Goal: Information Seeking & Learning: Learn about a topic

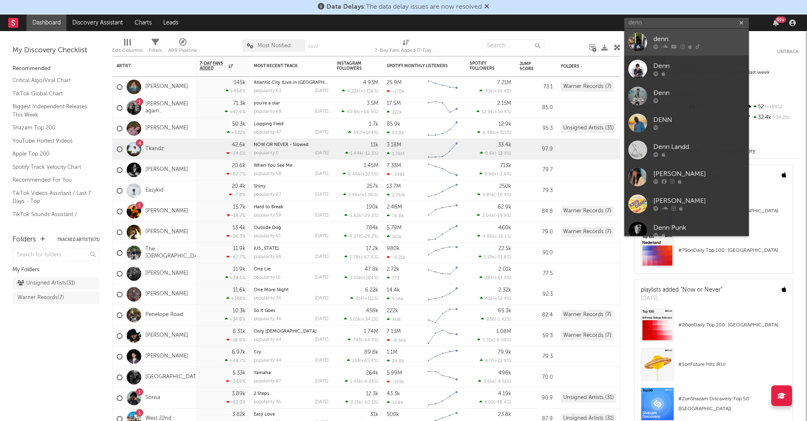
type input "denn"
click at [650, 39] on link "denn." at bounding box center [686, 42] width 125 height 27
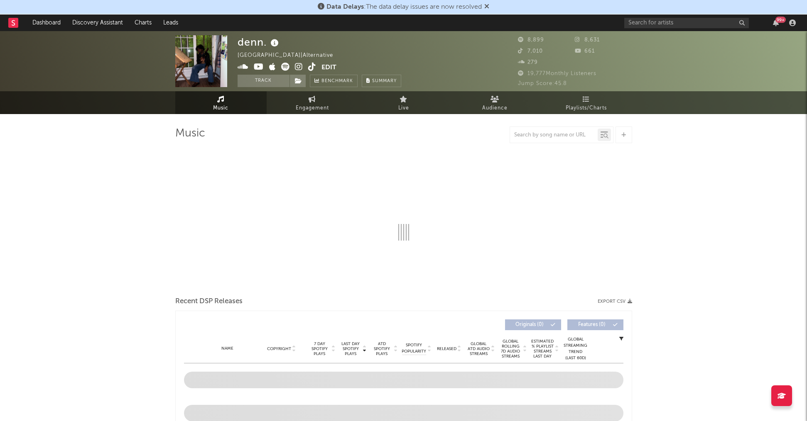
click at [308, 67] on icon at bounding box center [312, 67] width 8 height 8
select select "6m"
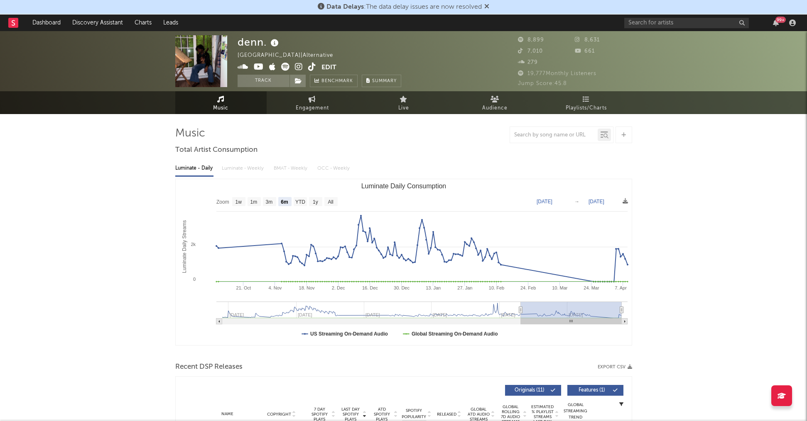
click at [683, 21] on input "text" at bounding box center [686, 23] width 125 height 10
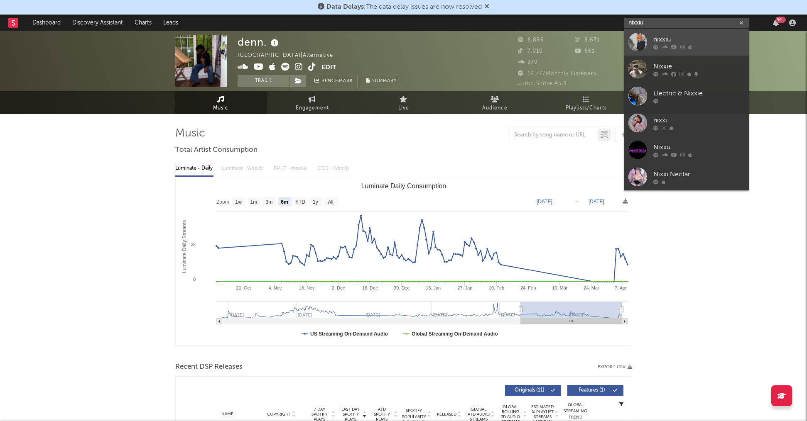
type input "nixxiu"
click at [667, 38] on div "nixxiu" at bounding box center [698, 39] width 91 height 10
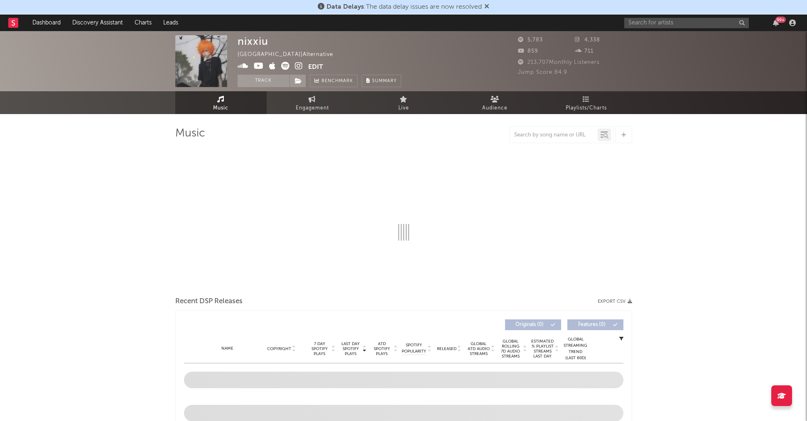
select select "6m"
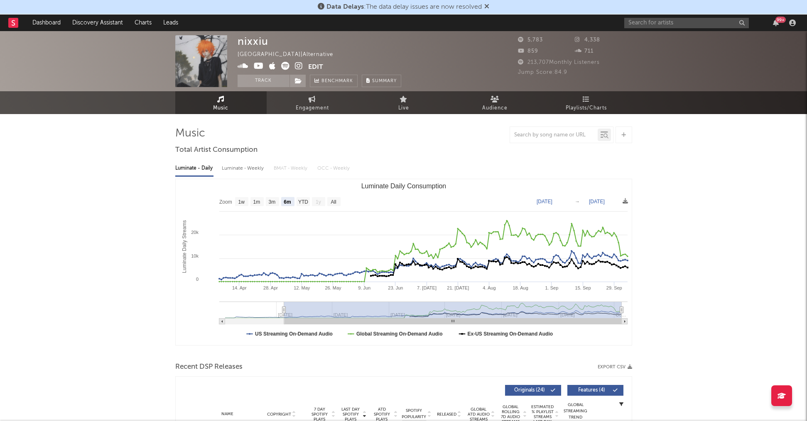
select select "6m"
click at [637, 22] on input "text" at bounding box center [686, 23] width 125 height 10
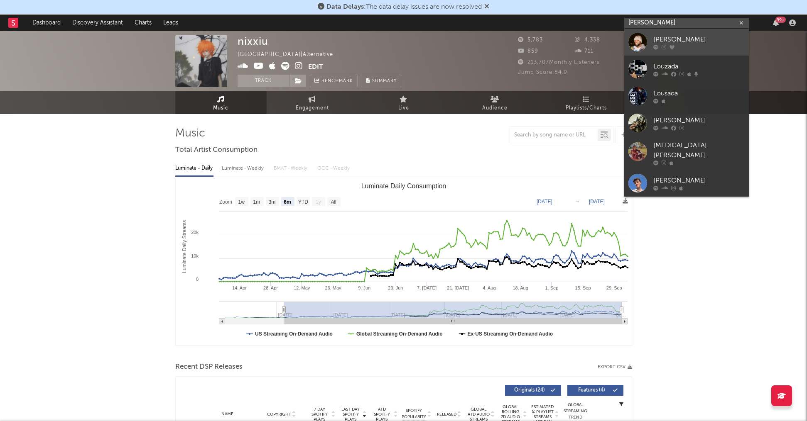
type input "lou kada"
click at [661, 40] on div "lou kadara" at bounding box center [698, 39] width 91 height 10
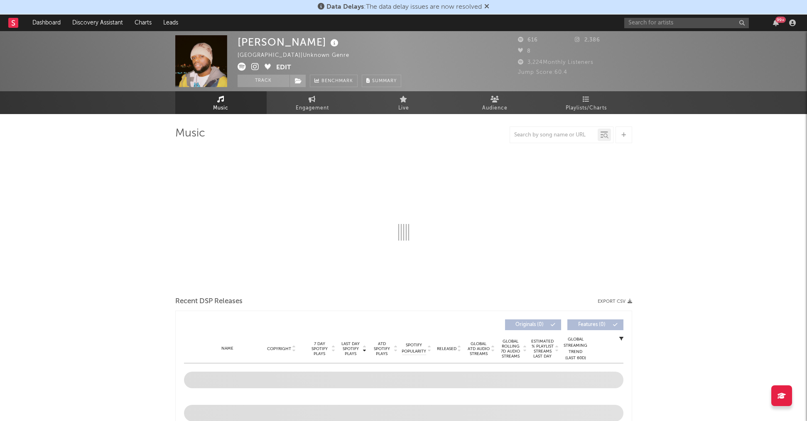
select select "1w"
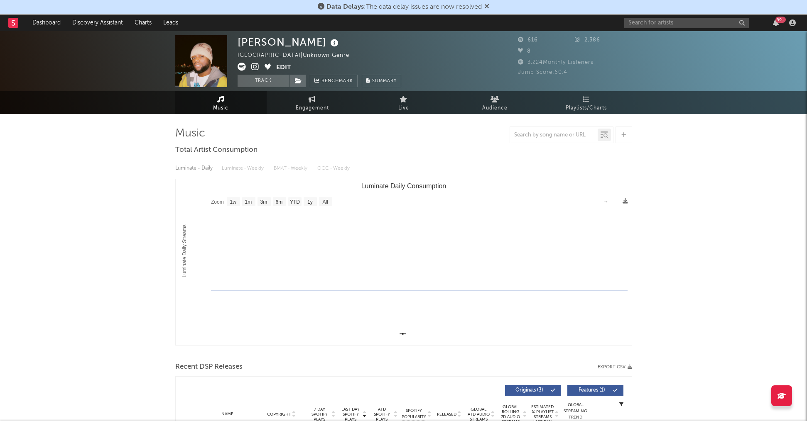
click at [113, 215] on div "lou kadara Nigeria | Unknown Genre Edit Track Benchmark Summary 616 2,386 8 3,2…" at bounding box center [403, 421] width 807 height 781
